Goal: Transaction & Acquisition: Purchase product/service

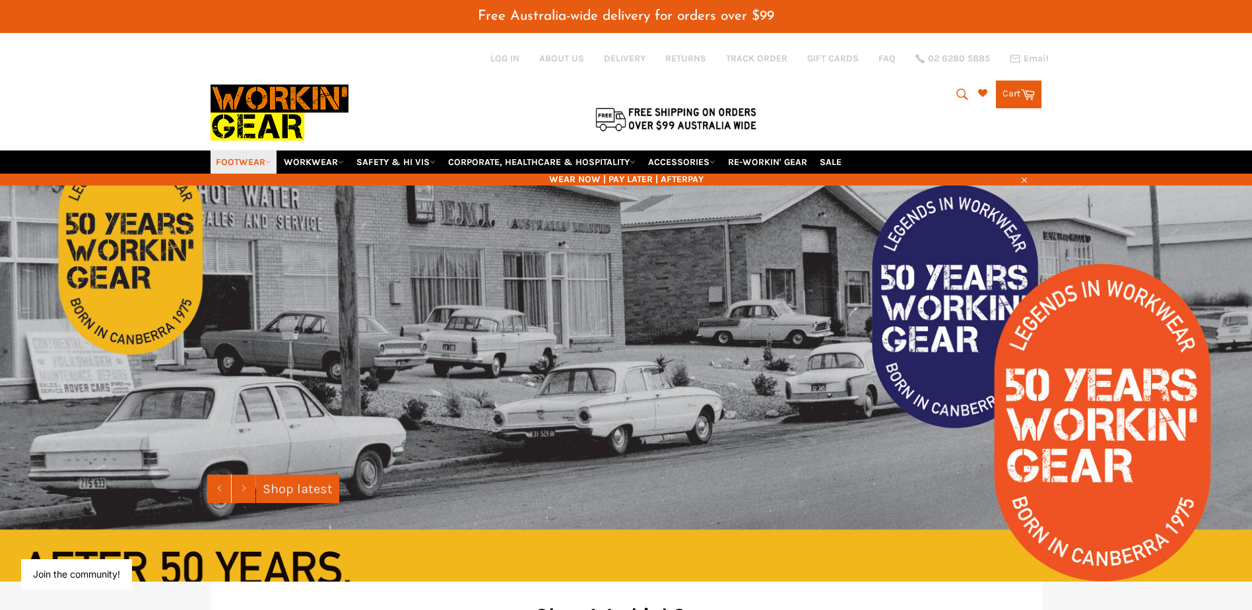
click at [264, 155] on link "FOOTWEAR" at bounding box center [243, 161] width 66 height 23
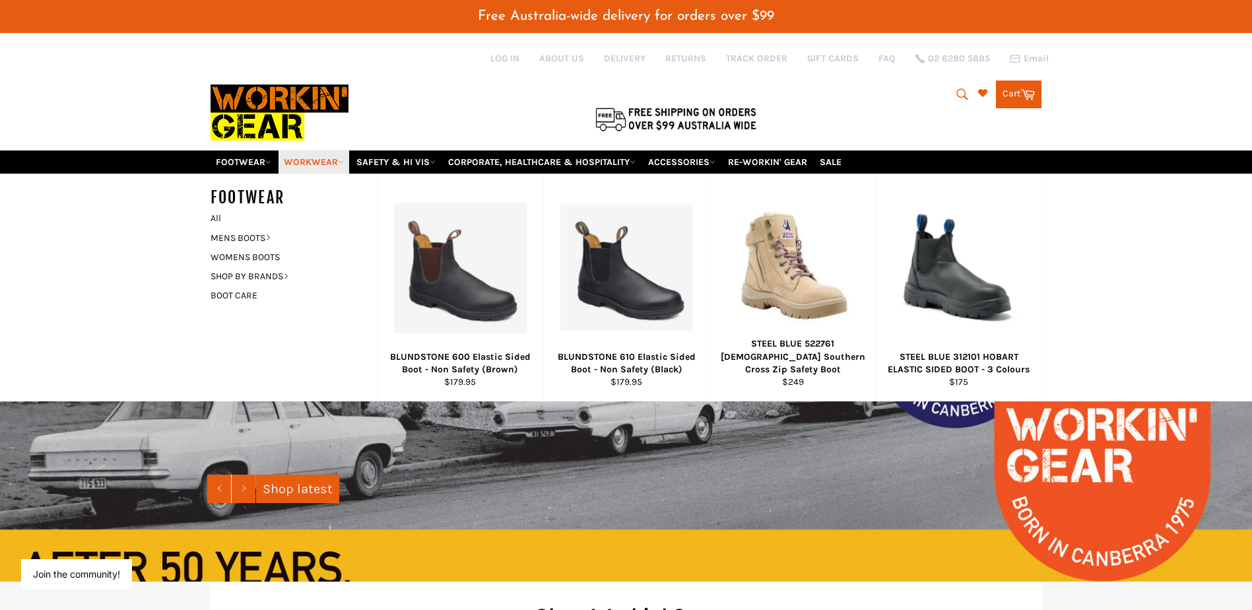
click at [342, 156] on link "WORKWEAR" at bounding box center [313, 161] width 71 height 23
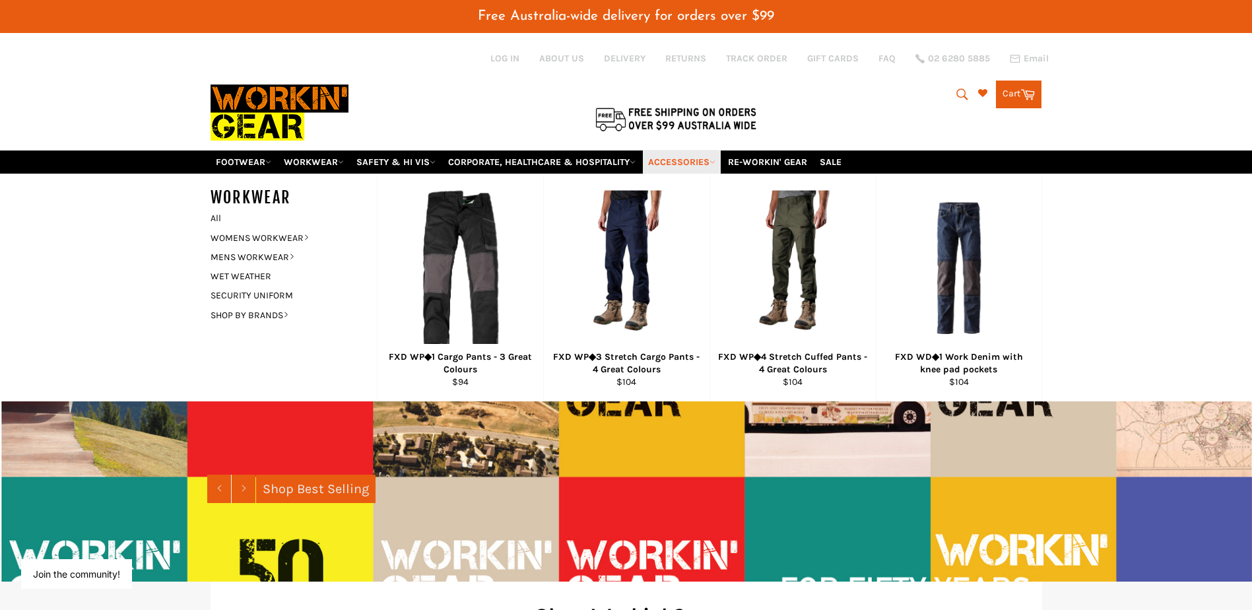
click at [692, 158] on link "ACCESSORIES" at bounding box center [682, 161] width 78 height 23
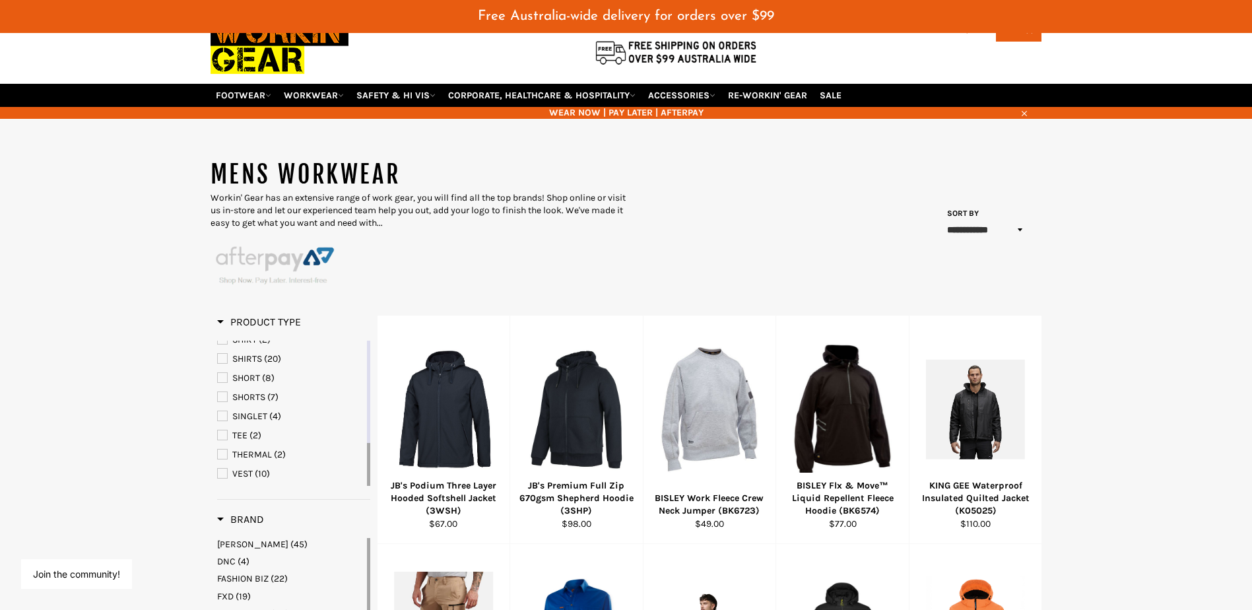
scroll to position [66, 0]
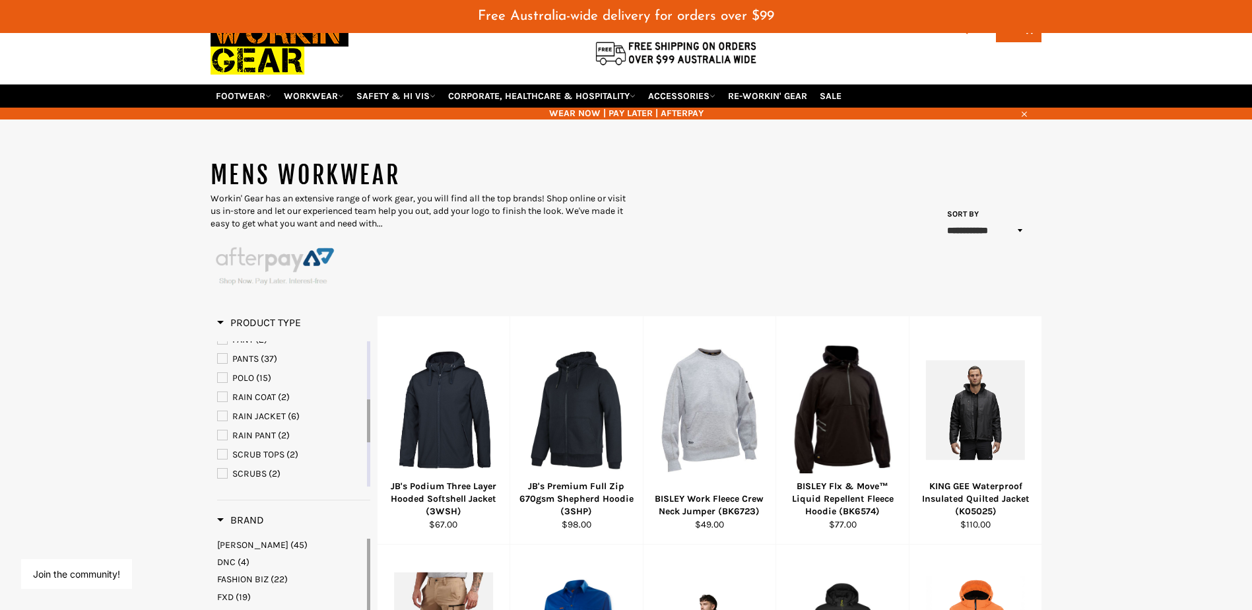
drag, startPoint x: 369, startPoint y: 371, endPoint x: 367, endPoint y: 429, distance: 58.1
click at [367, 429] on div at bounding box center [368, 420] width 3 height 43
click at [227, 408] on link "PANT (2)" at bounding box center [290, 405] width 147 height 15
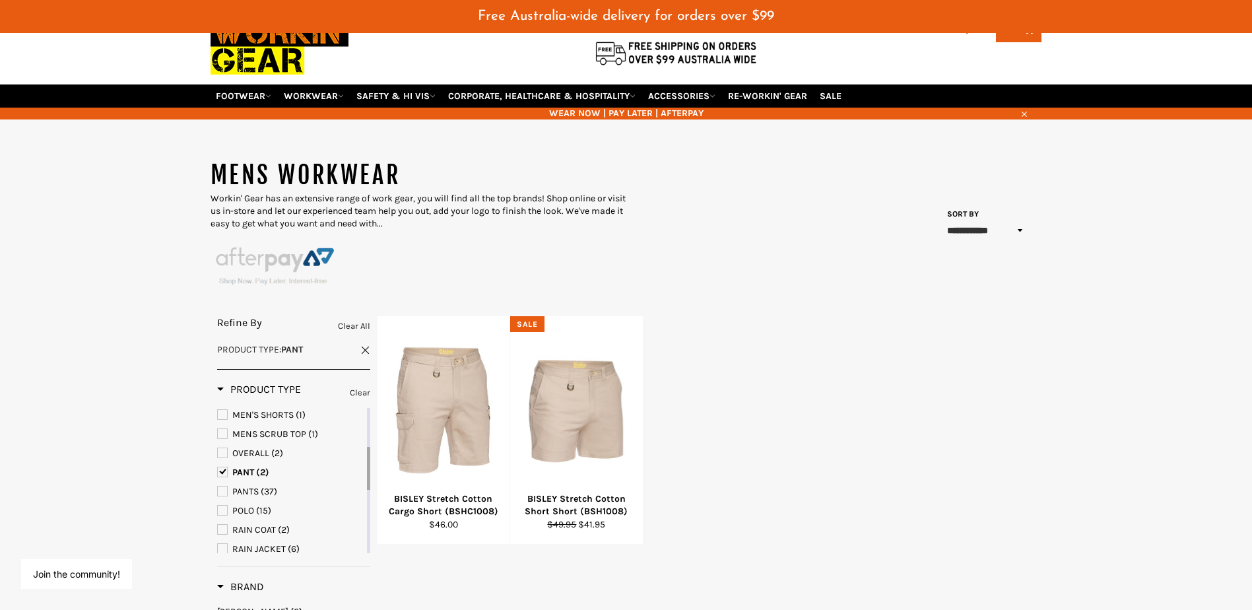
click at [218, 471] on span "PANT" at bounding box center [222, 471] width 9 height 9
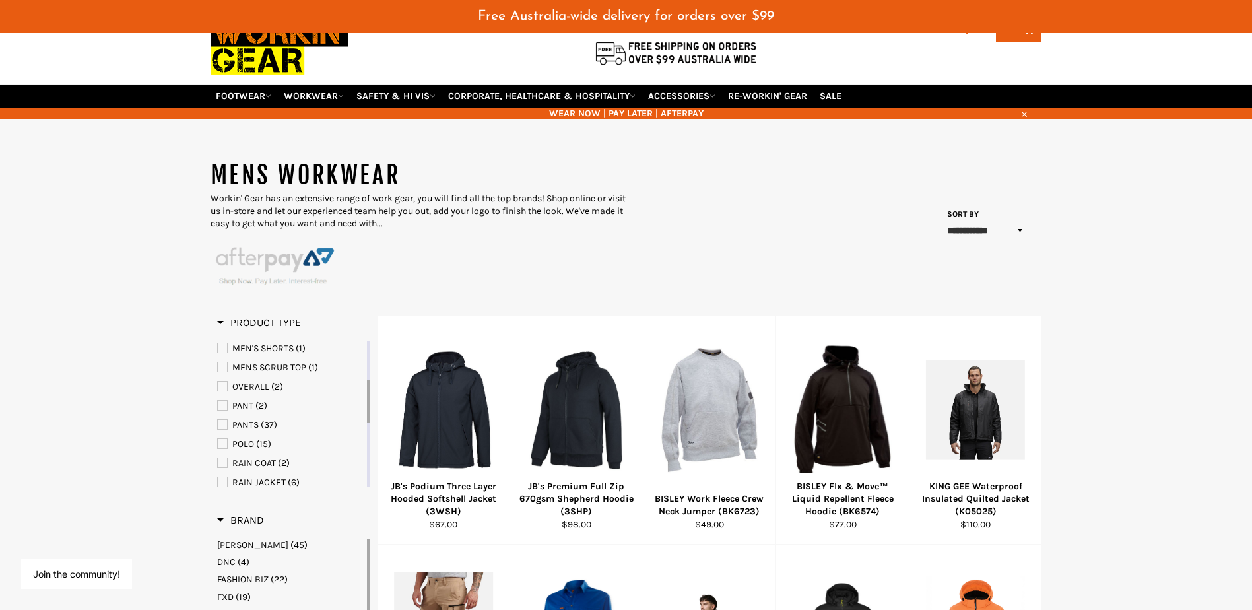
click at [226, 426] on span "PANTS" at bounding box center [222, 424] width 9 height 9
